Goal: Task Accomplishment & Management: Manage account settings

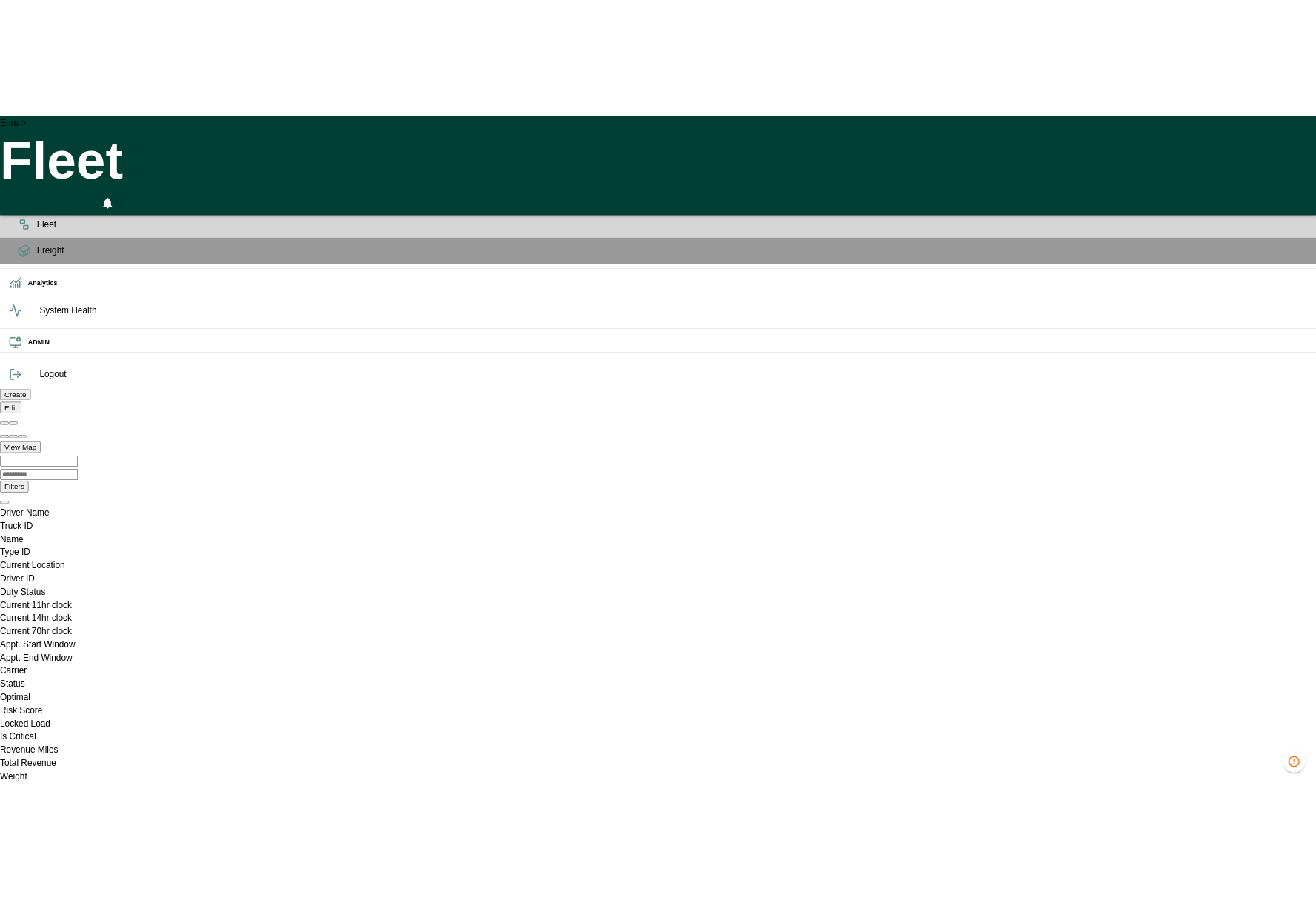
scroll to position [0, 1052340]
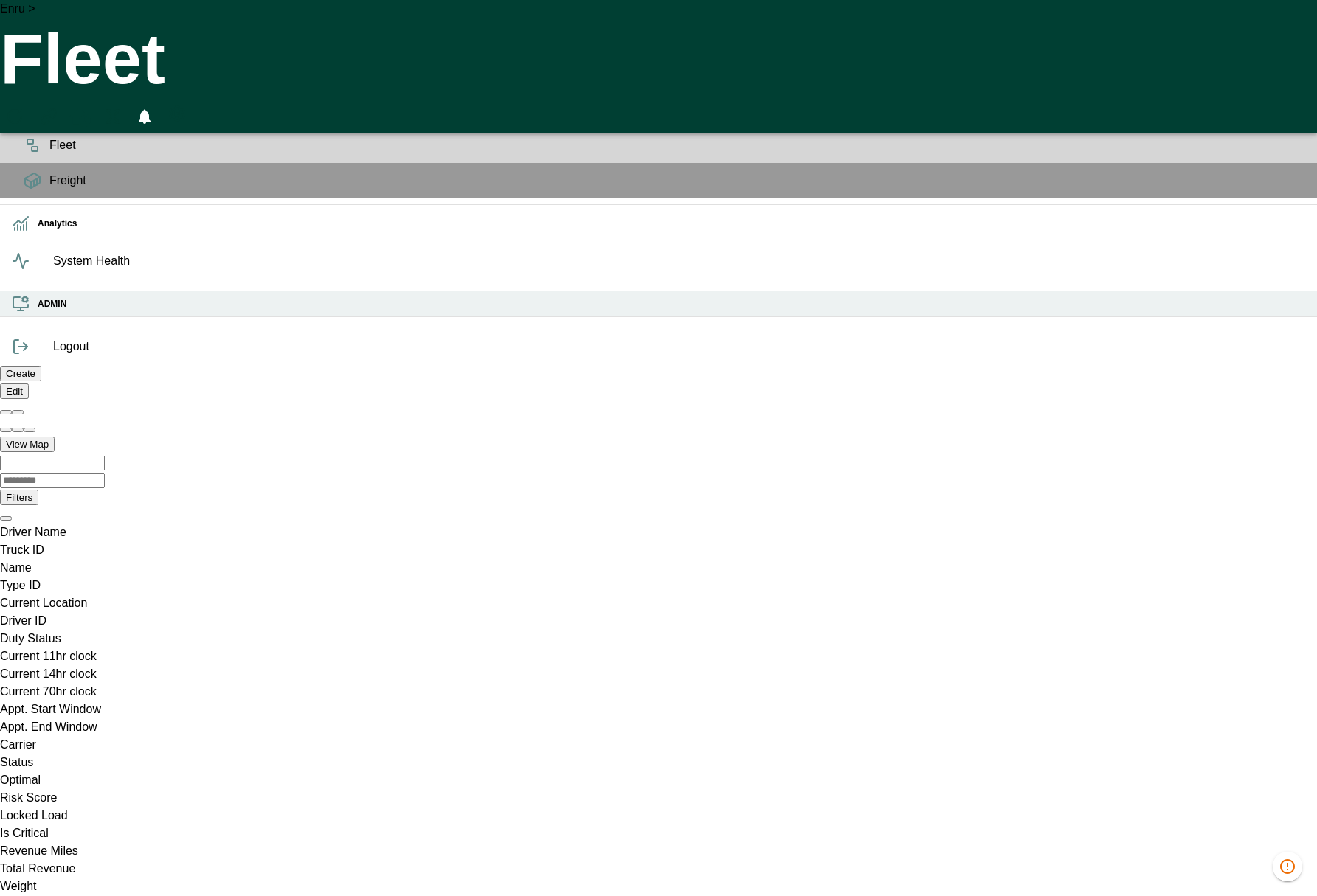
click at [43, 317] on div "ADMIN" at bounding box center [658, 304] width 1317 height 26
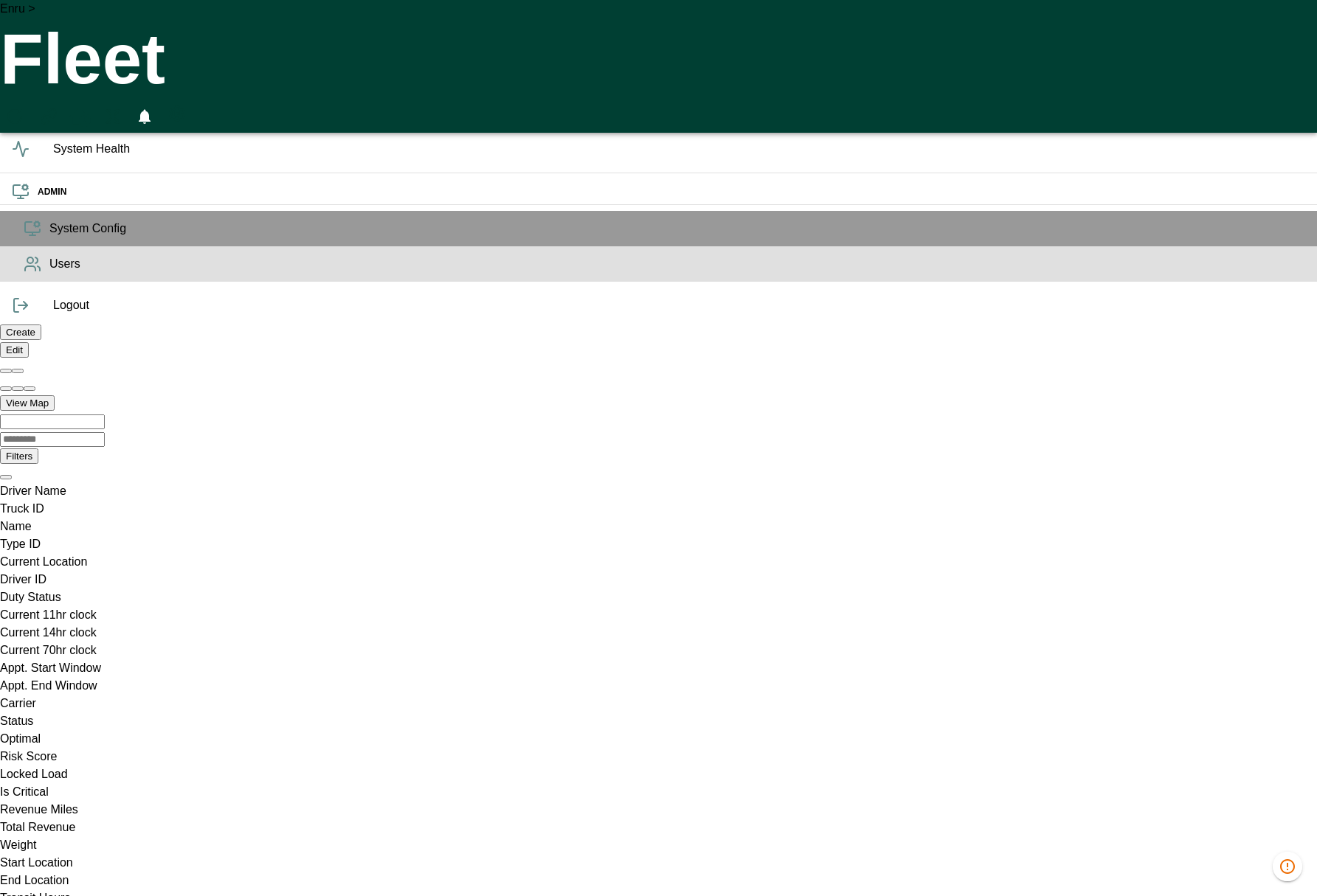
click at [33, 273] on icon at bounding box center [32, 264] width 18 height 18
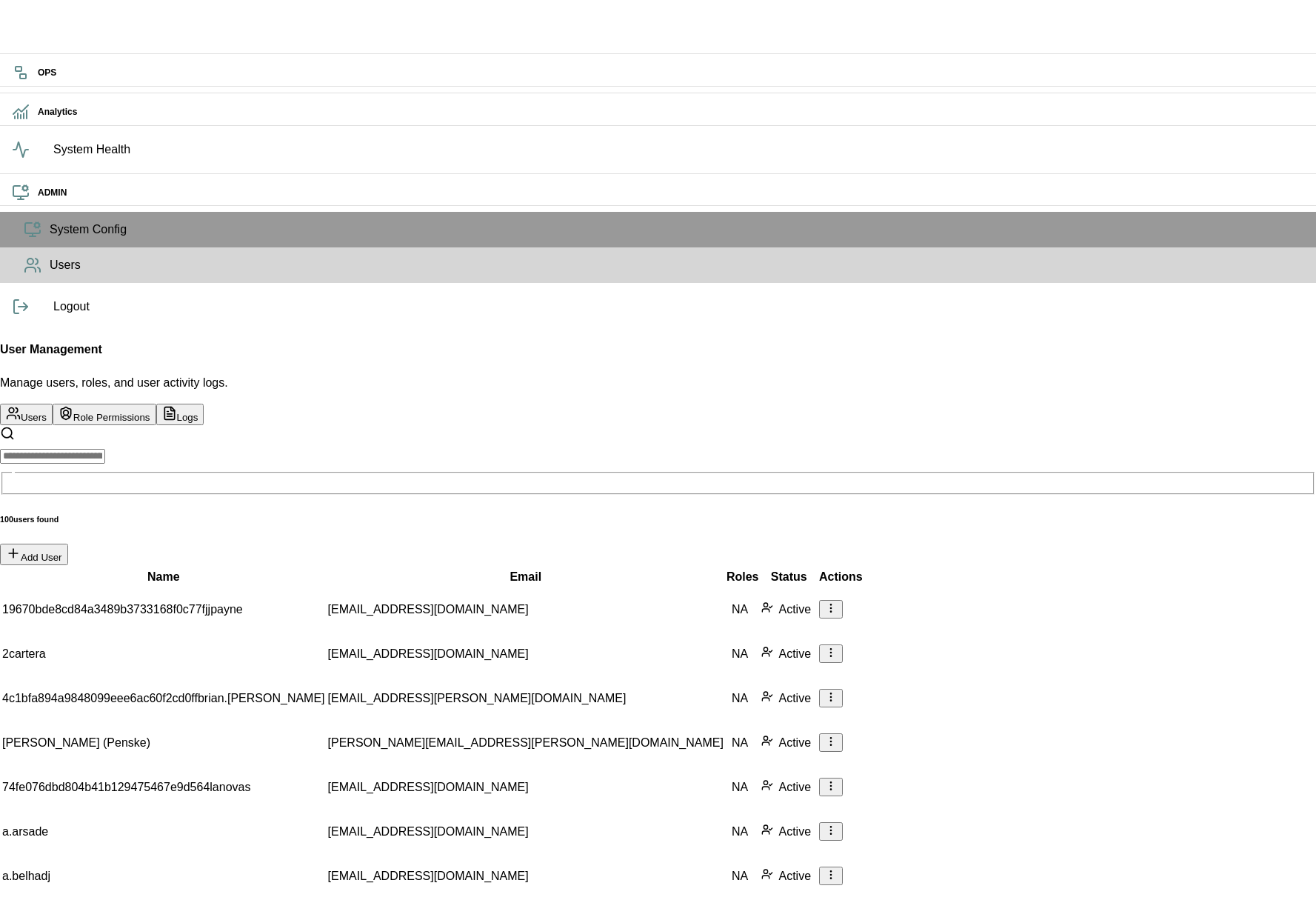
scroll to position [94, 0]
click at [157, 403] on button "Role Permissions" at bounding box center [104, 414] width 103 height 21
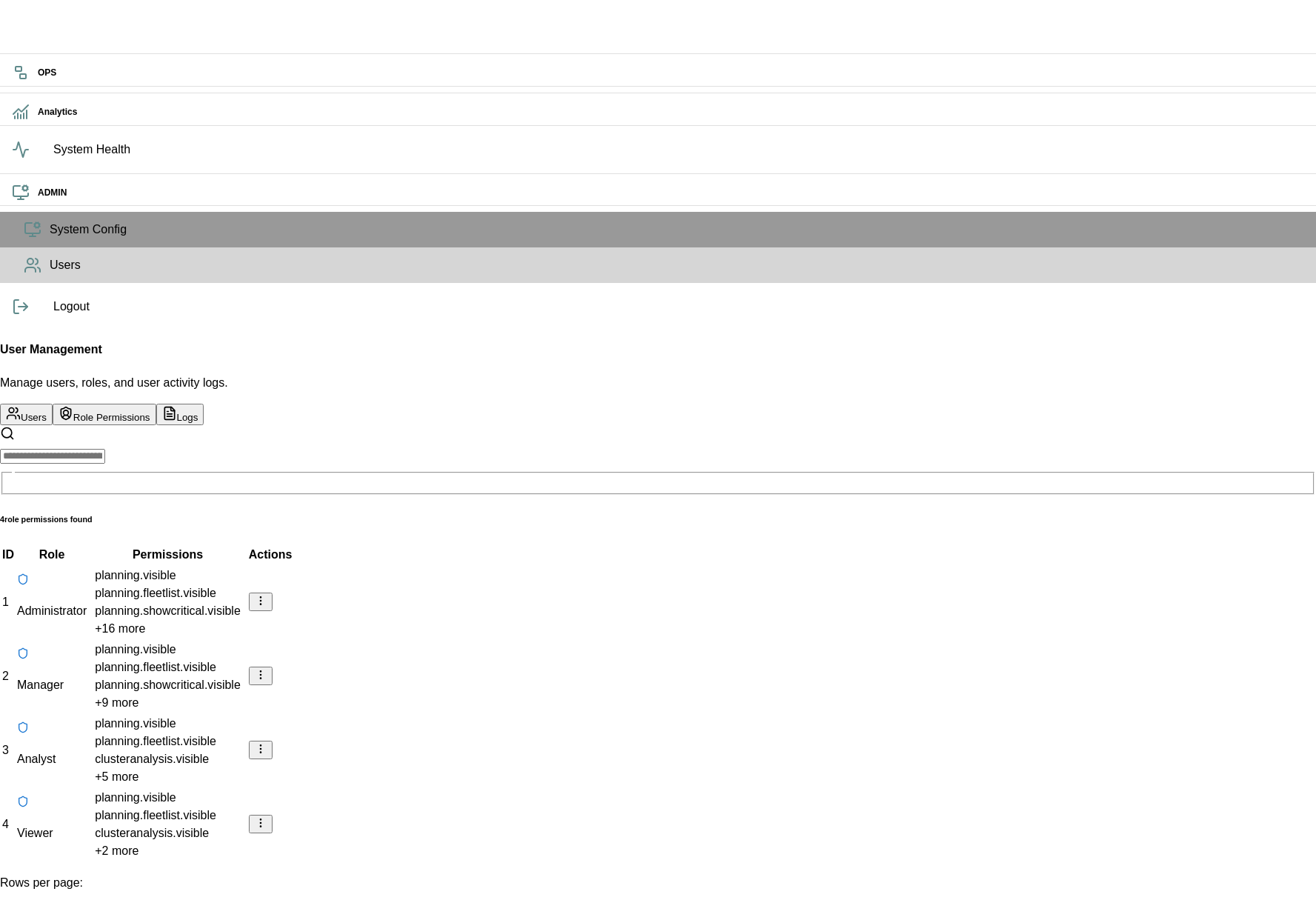
click at [52, 403] on button "Users" at bounding box center [26, 414] width 52 height 21
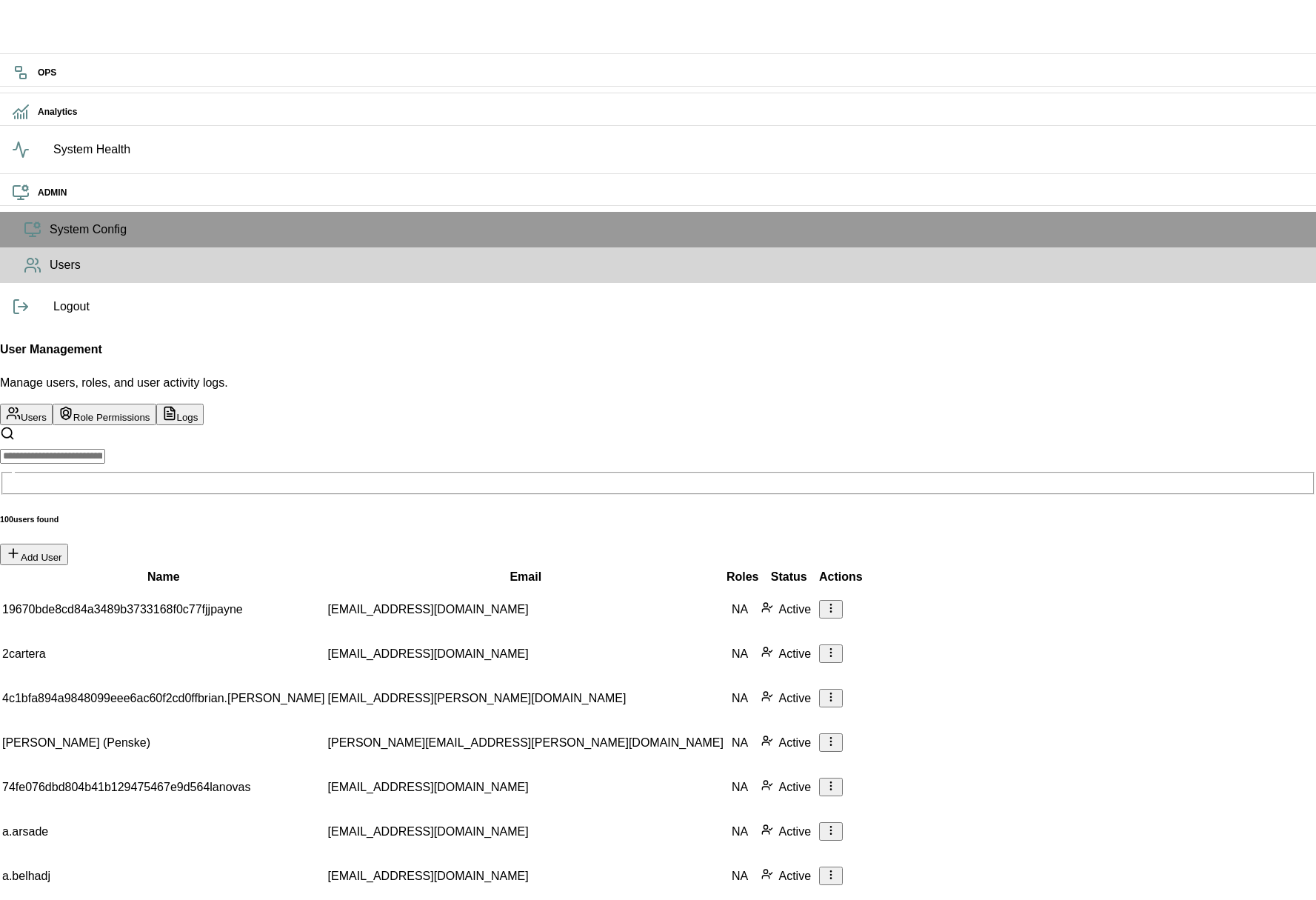
click at [817, 567] on th "Status" at bounding box center [788, 577] width 56 height 20
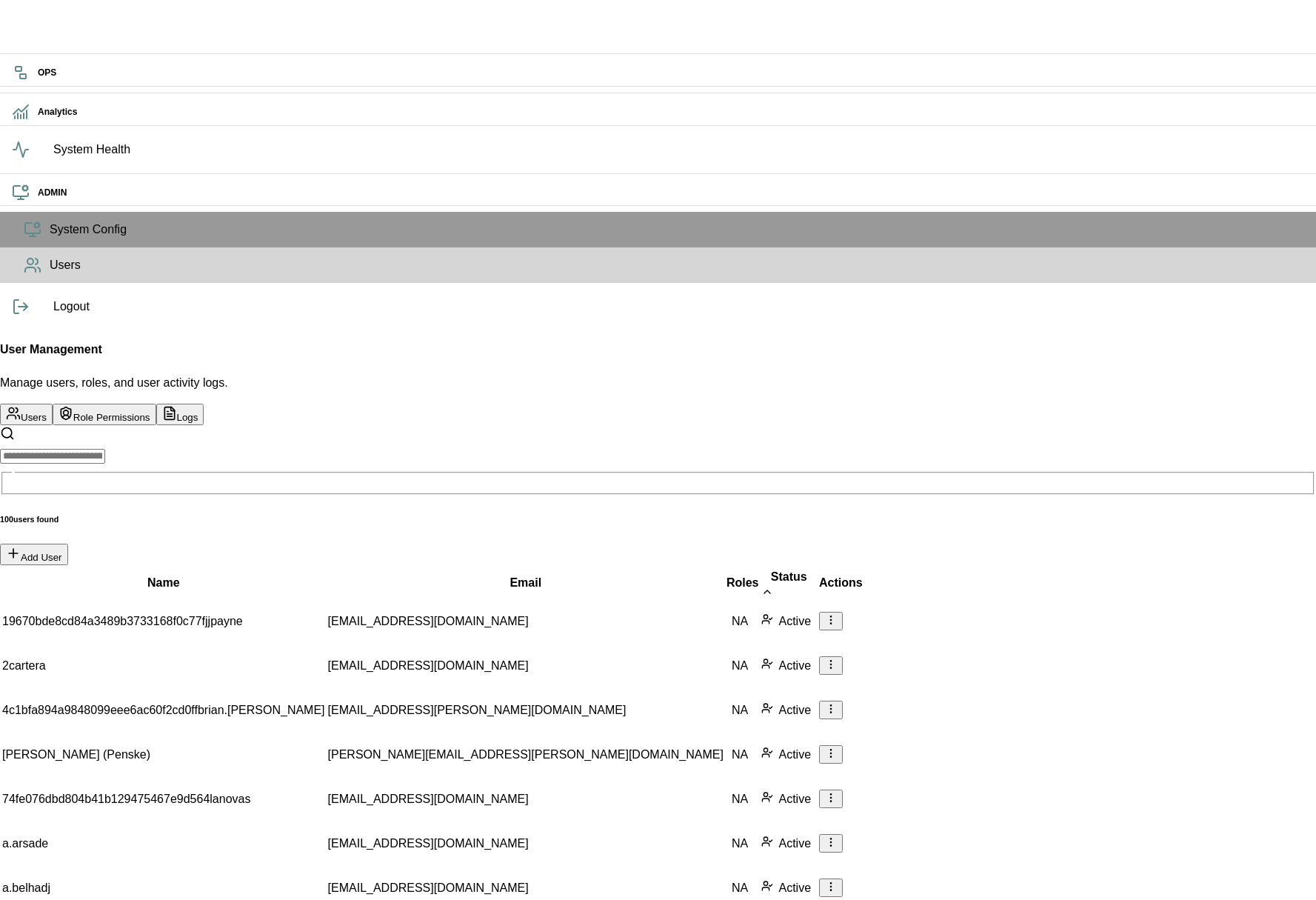
click at [817, 567] on th "Status" at bounding box center [788, 583] width 56 height 31
click at [727, 574] on div "Roles" at bounding box center [743, 583] width 33 height 18
click at [467, 574] on div "Email" at bounding box center [525, 583] width 395 height 18
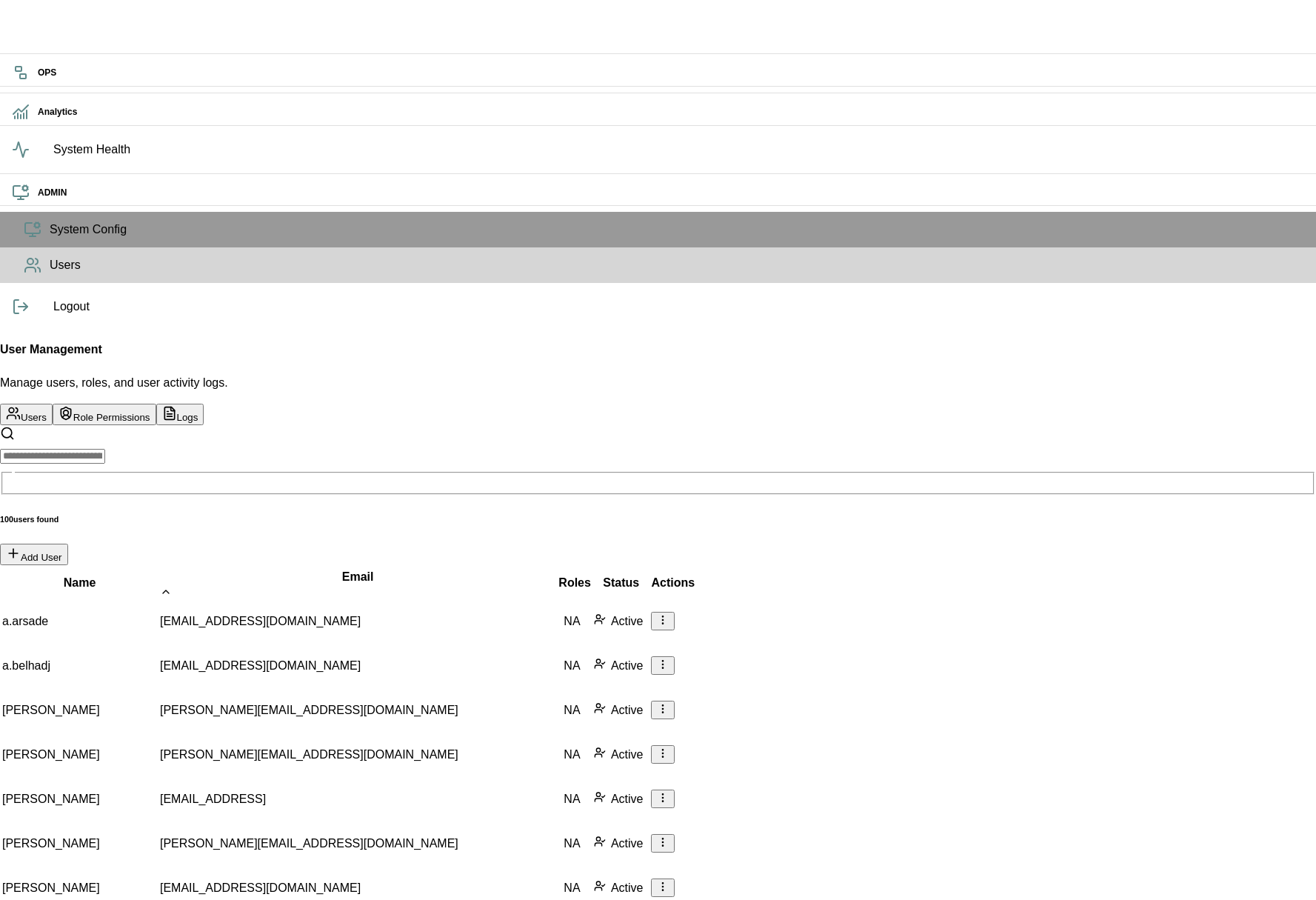
click at [467, 568] on div "Email" at bounding box center [357, 583] width 395 height 30
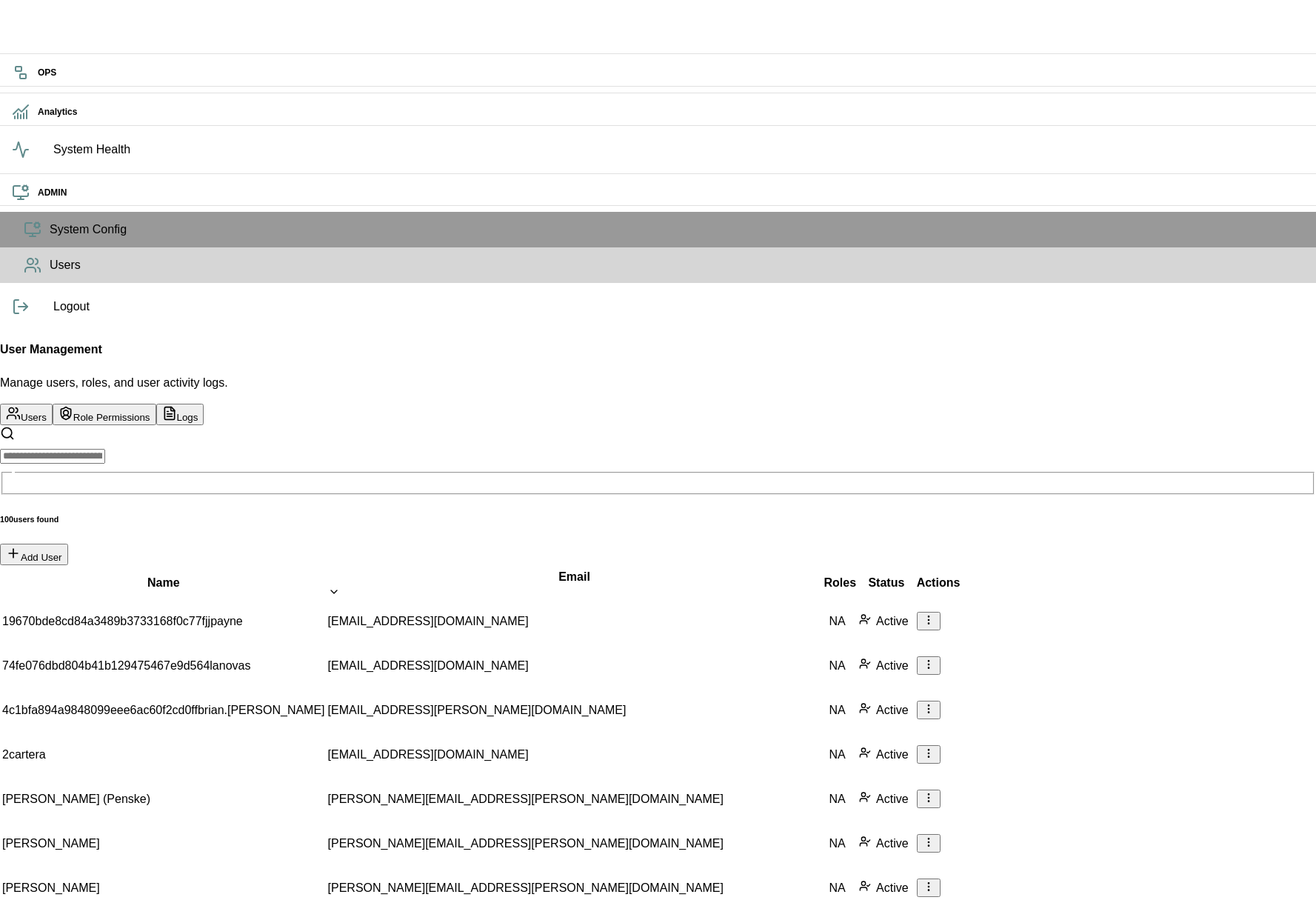
click at [467, 568] on div "Email" at bounding box center [575, 583] width 493 height 30
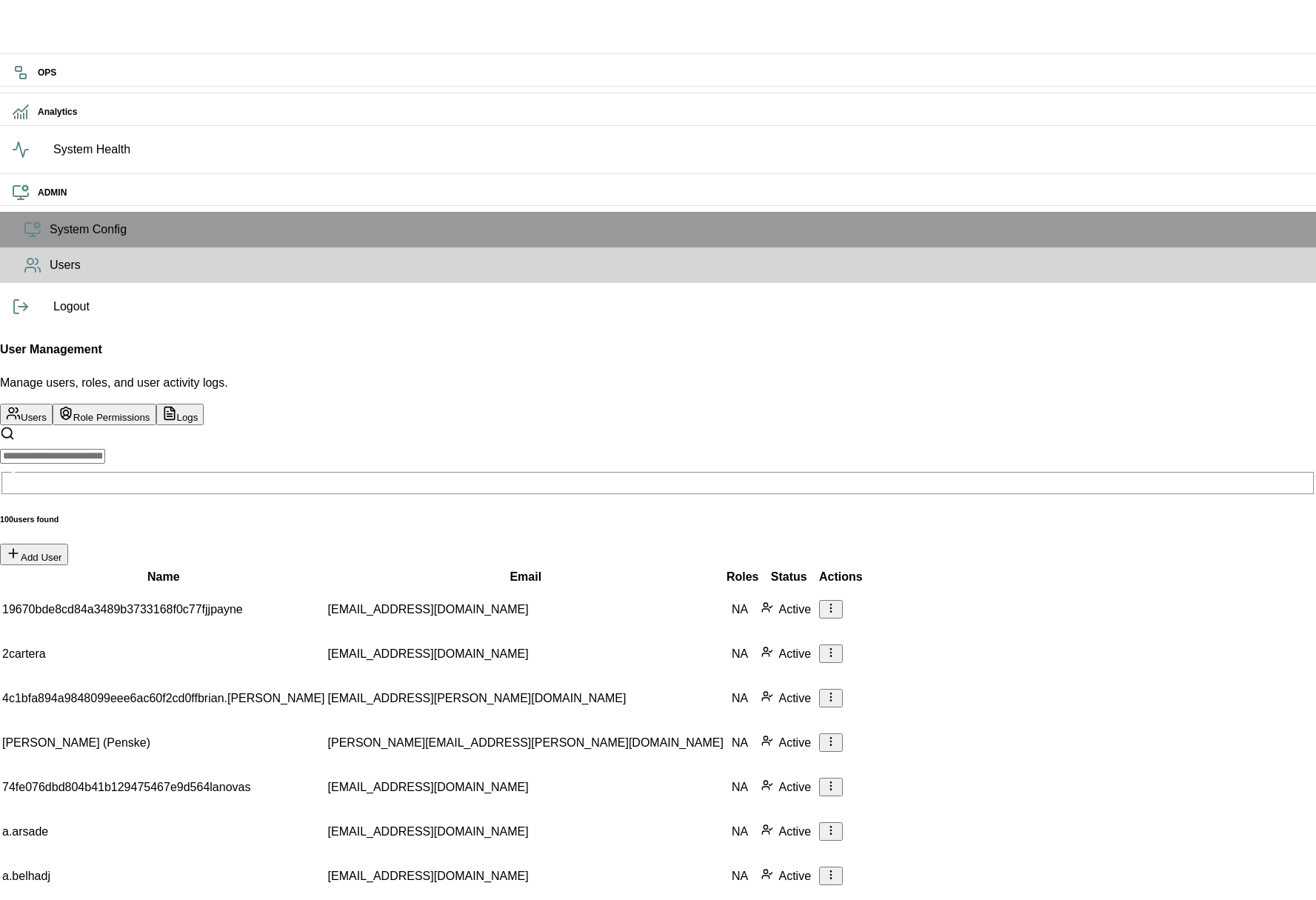
click at [467, 568] on div "Email" at bounding box center [525, 577] width 395 height 18
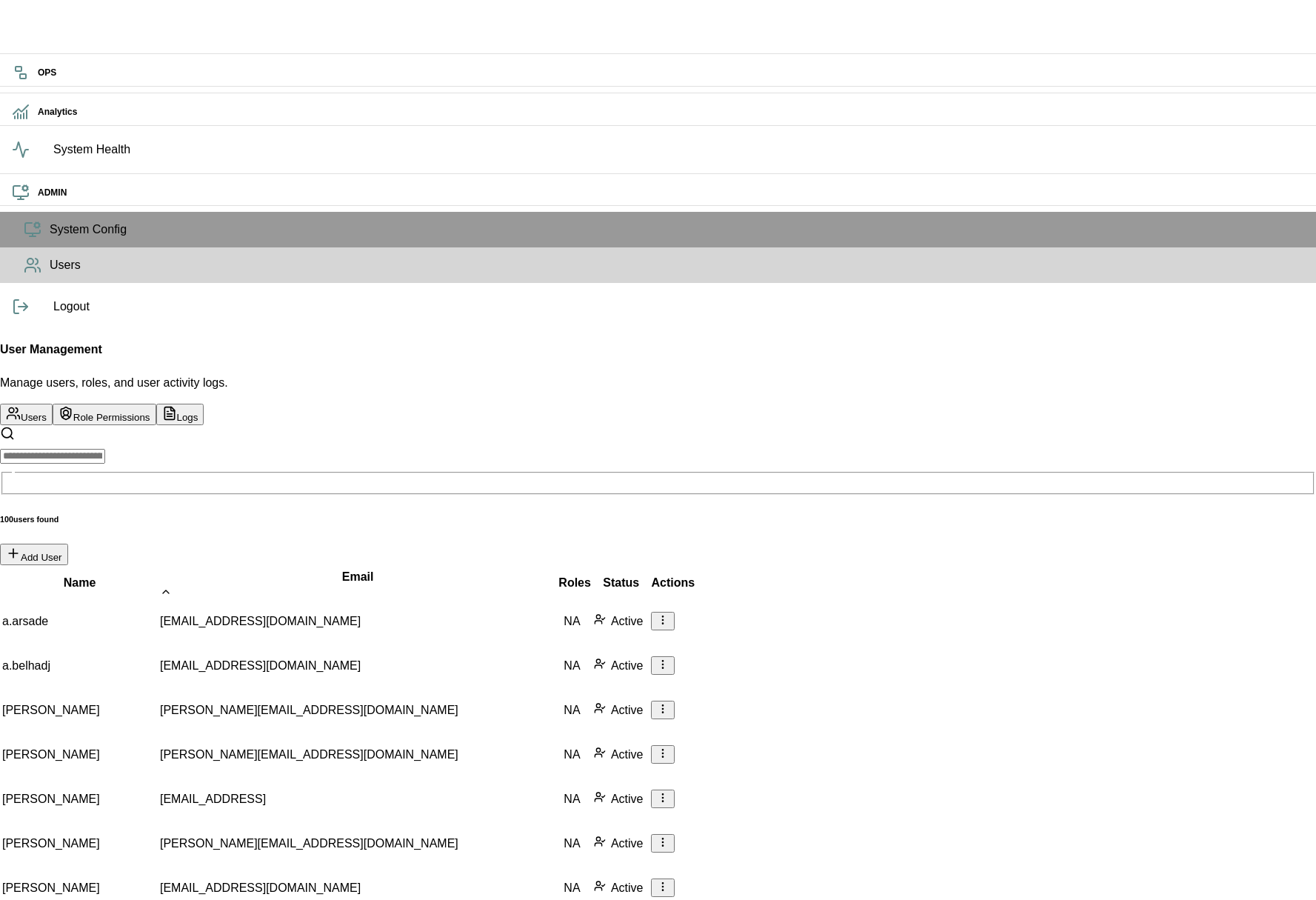
click at [467, 568] on div "Email" at bounding box center [357, 583] width 395 height 30
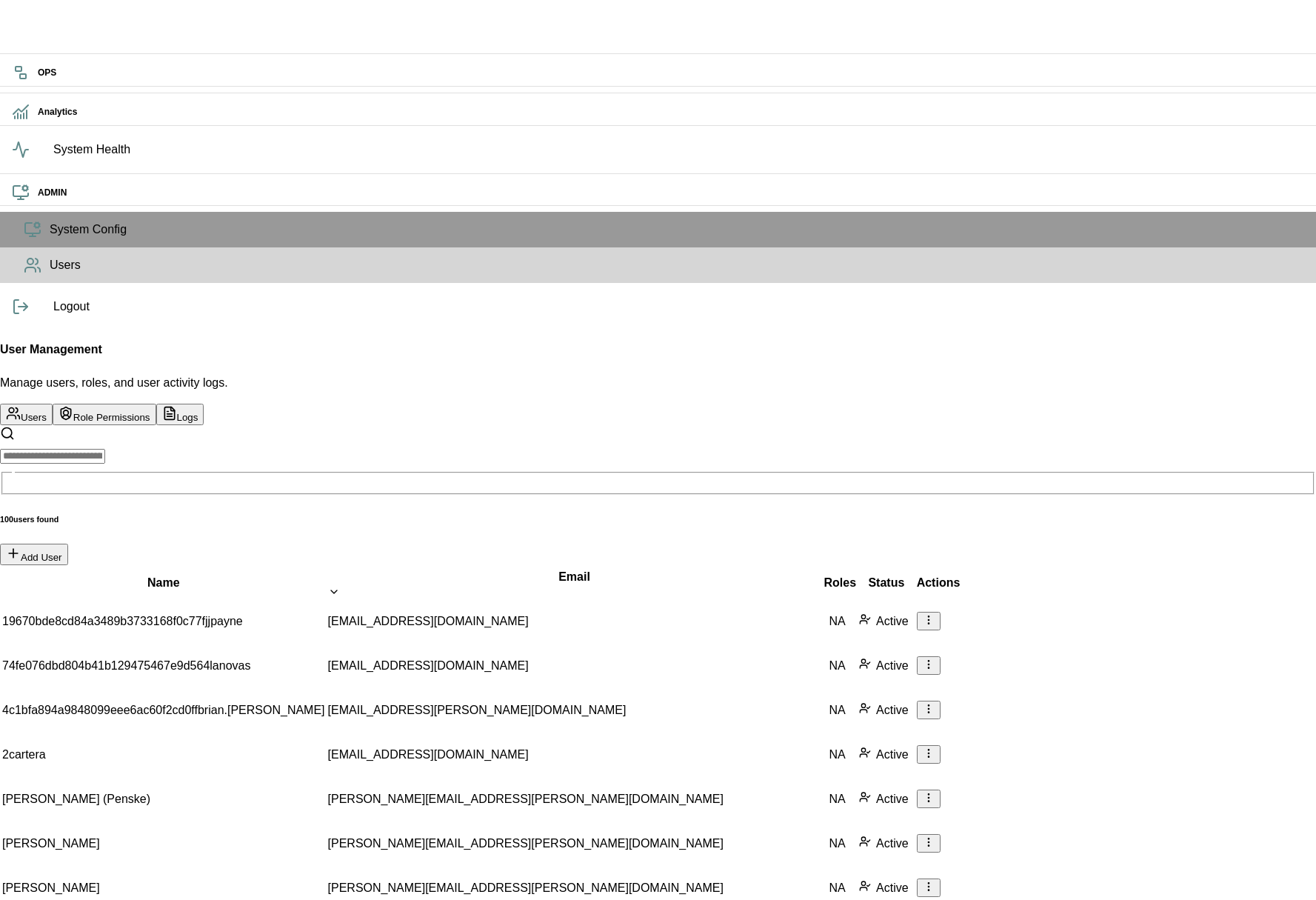
click at [190, 574] on div "Name" at bounding box center [164, 583] width 323 height 18
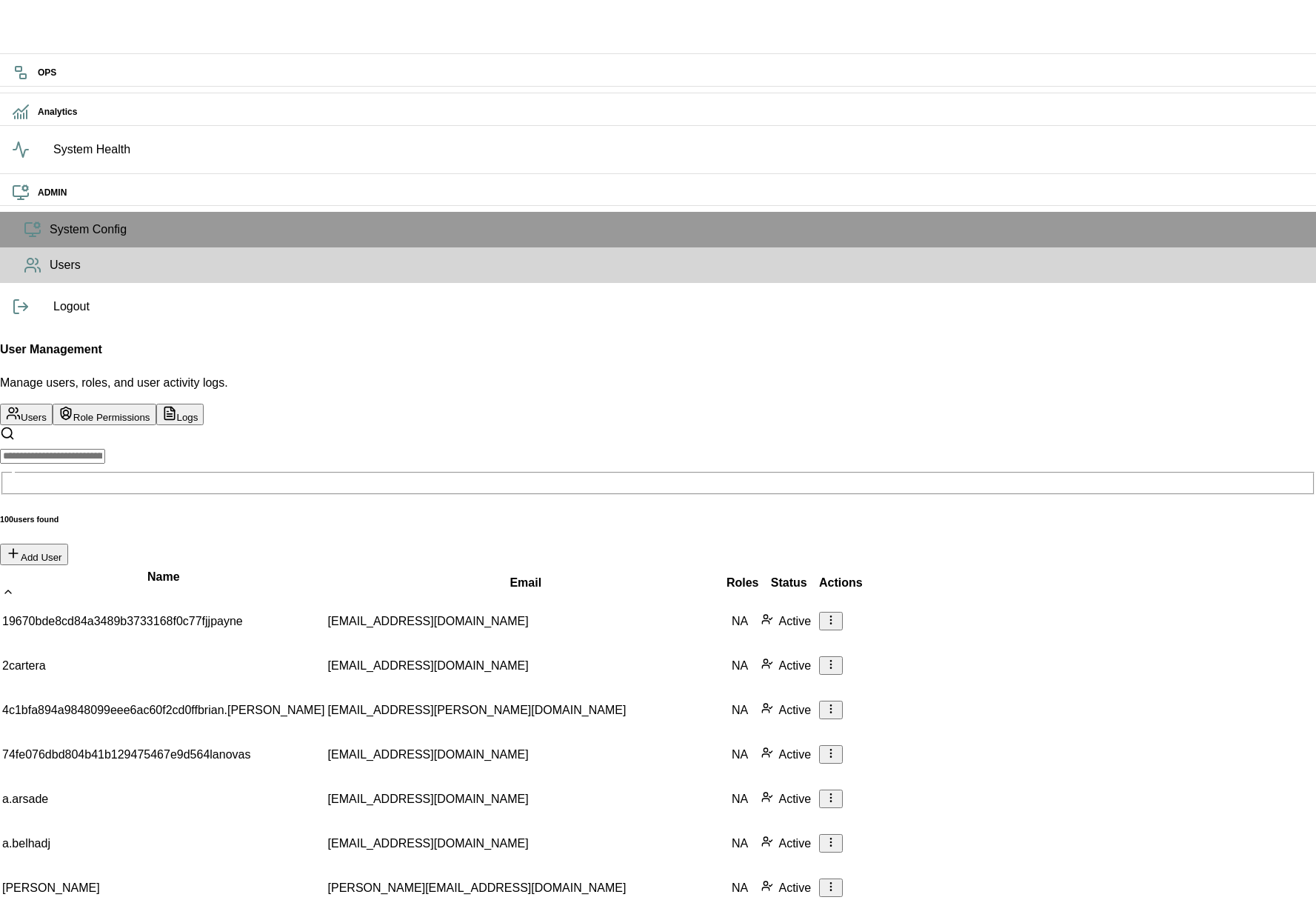
click at [190, 568] on div "Name" at bounding box center [164, 583] width 323 height 30
